Goal: Navigation & Orientation: Find specific page/section

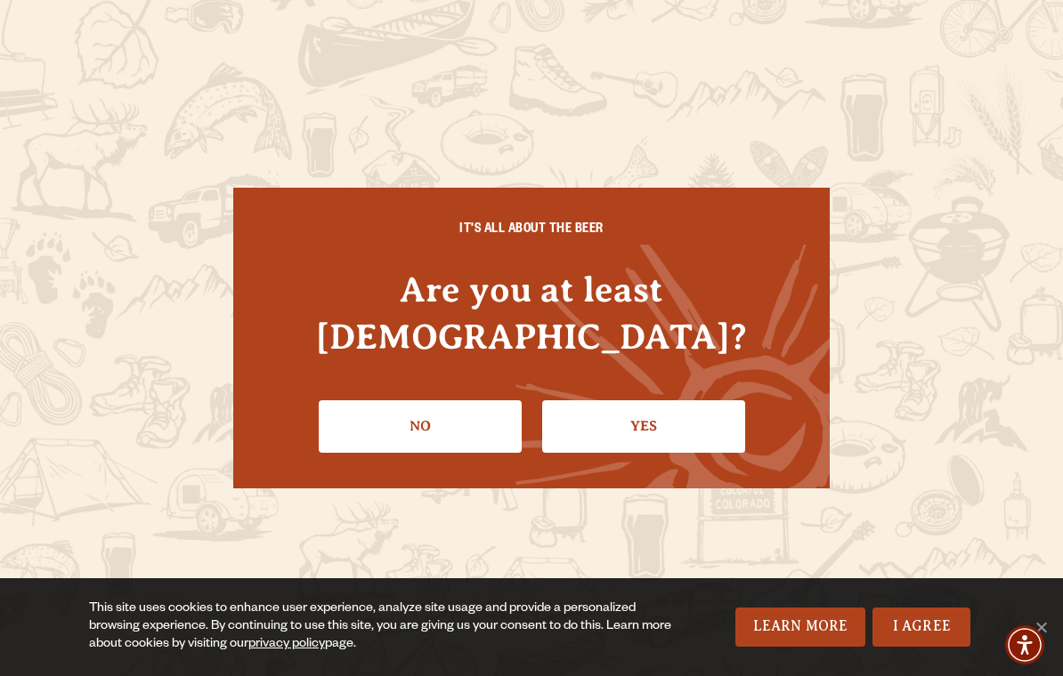
click at [619, 415] on link "Yes" at bounding box center [643, 426] width 203 height 52
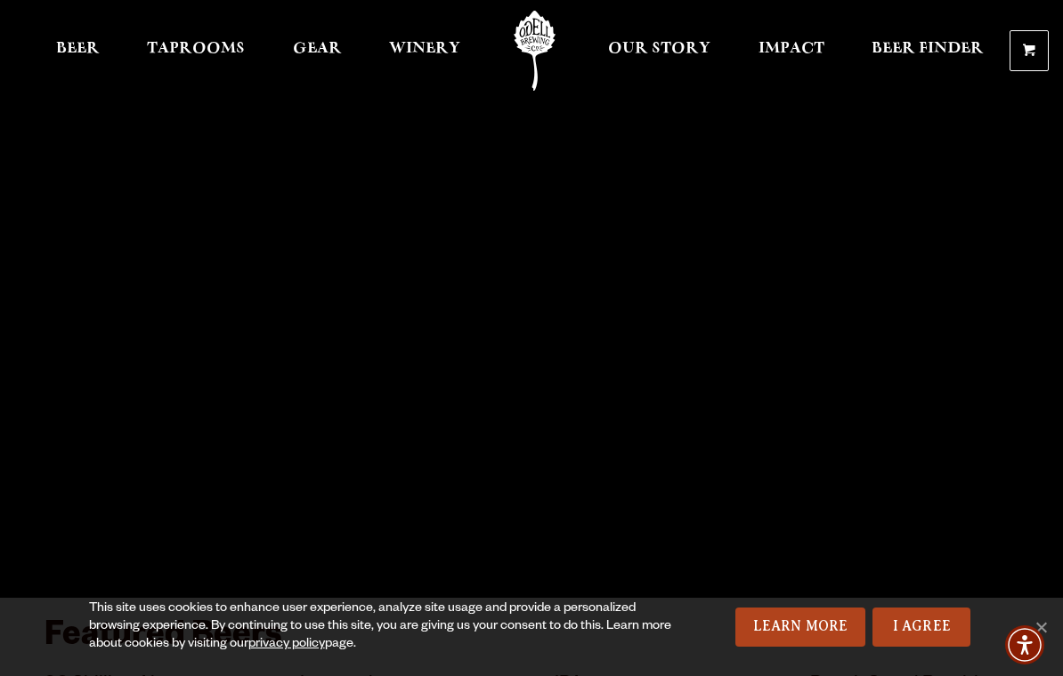
click at [197, 54] on span "Taprooms" at bounding box center [196, 49] width 98 height 14
click at [77, 51] on span "Beer" at bounding box center [78, 49] width 44 height 14
